Goal: Transaction & Acquisition: Purchase product/service

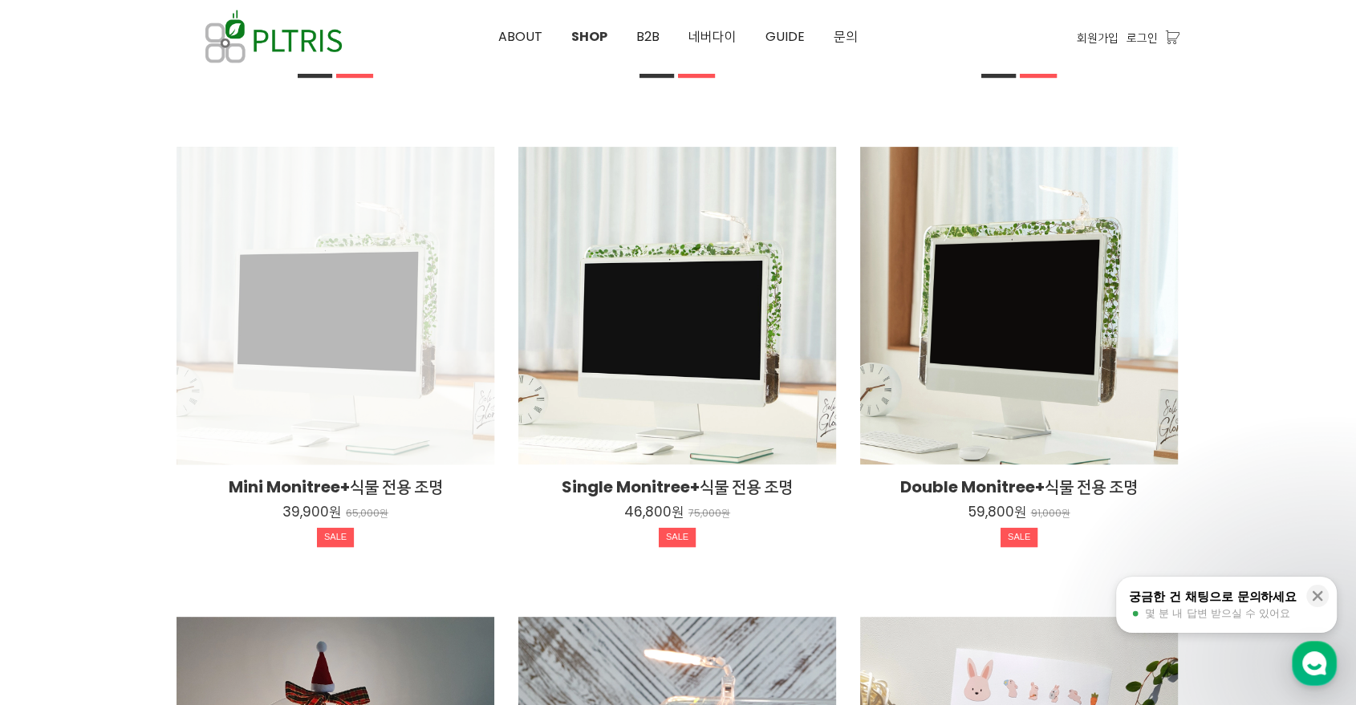
scroll to position [601, 0]
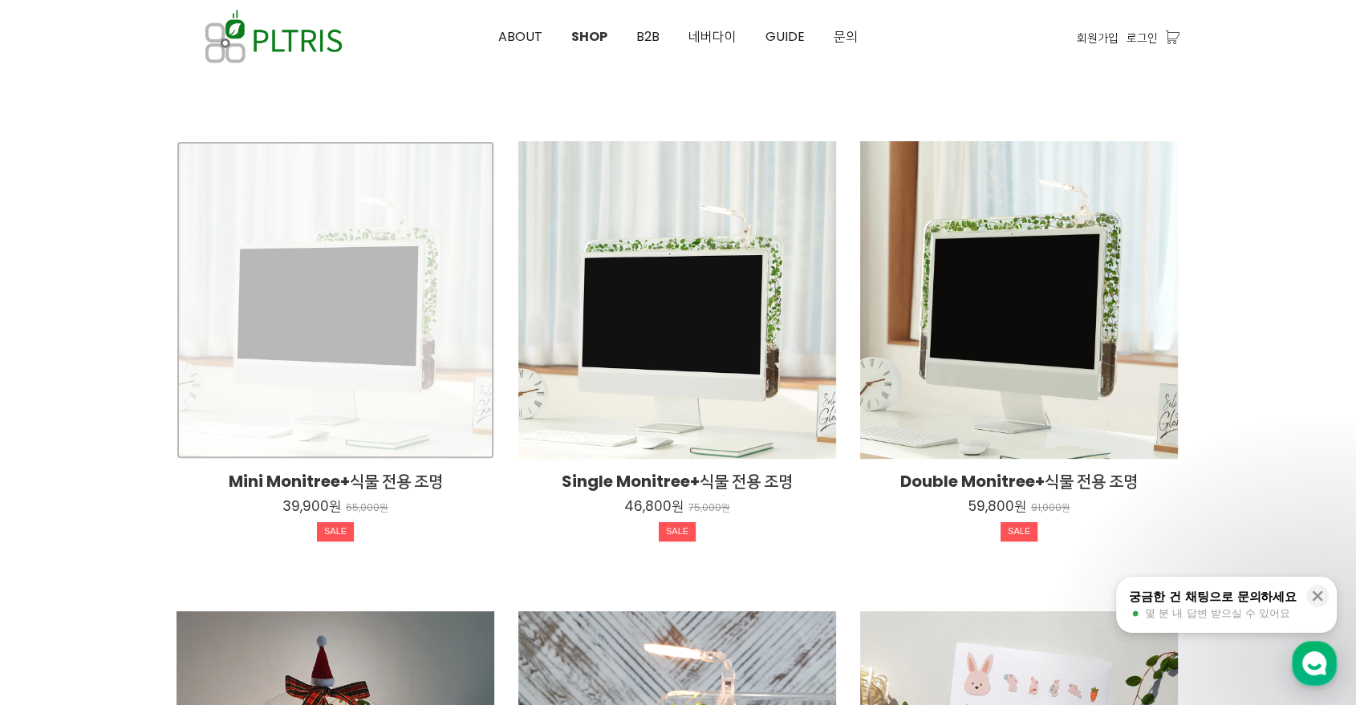
click at [361, 268] on div "Mini Monitree+식물 전용 조명 39,900원 65,000원 SALE" at bounding box center [335, 300] width 318 height 318
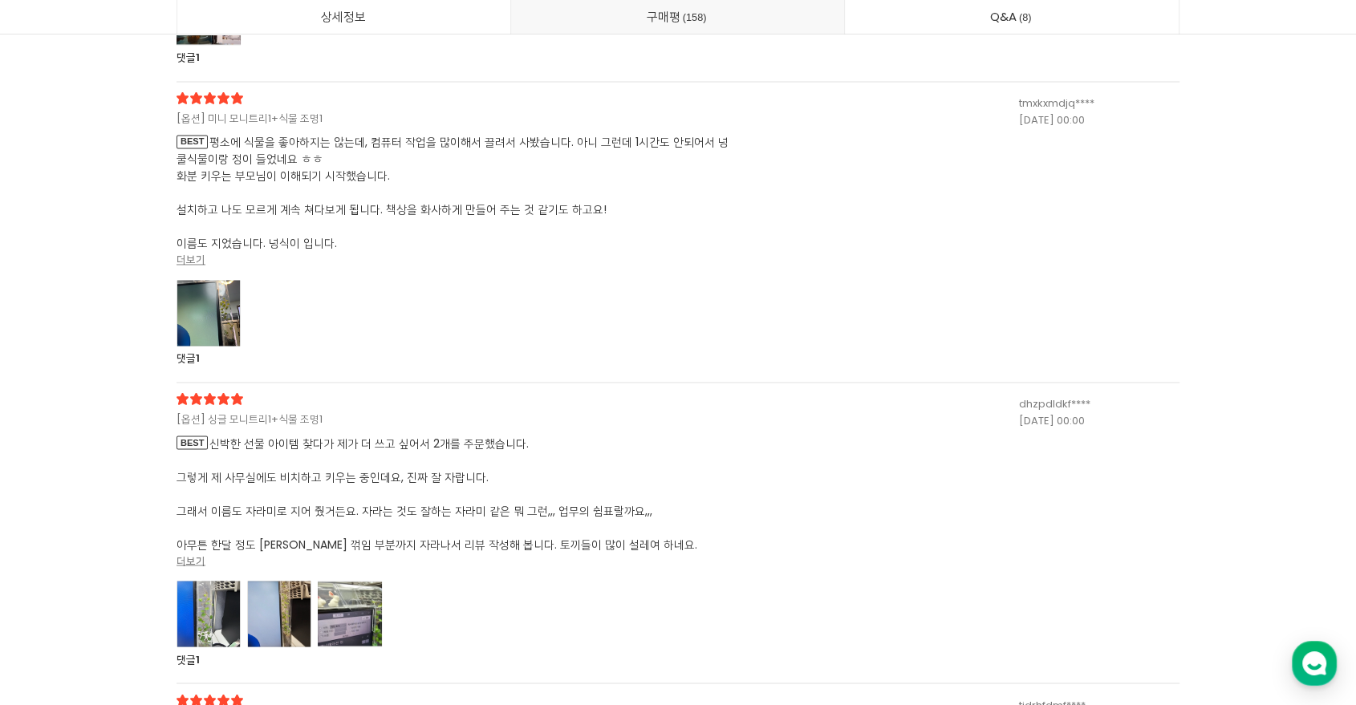
scroll to position [45778, 0]
